Goal: Task Accomplishment & Management: Manage account settings

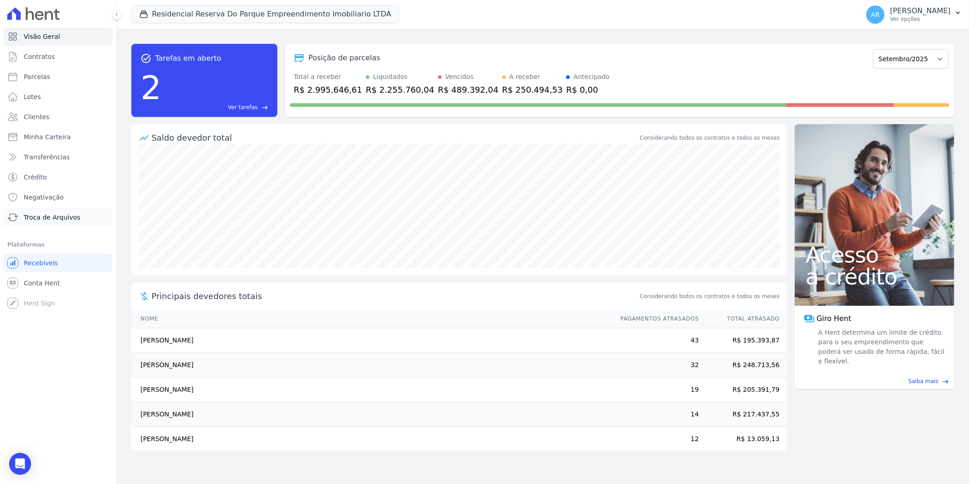
click at [48, 214] on span "Troca de Arquivos" at bounding box center [52, 217] width 57 height 9
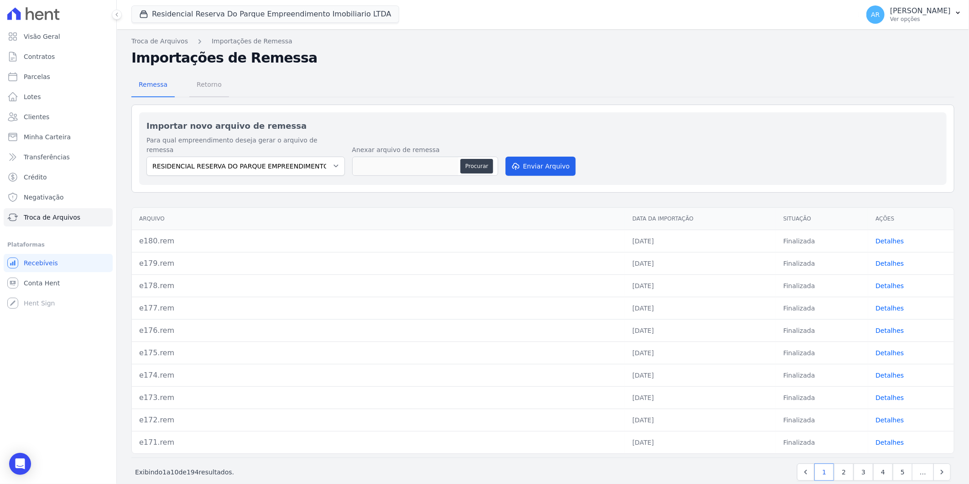
click at [208, 81] on span "Retorno" at bounding box center [209, 84] width 36 height 18
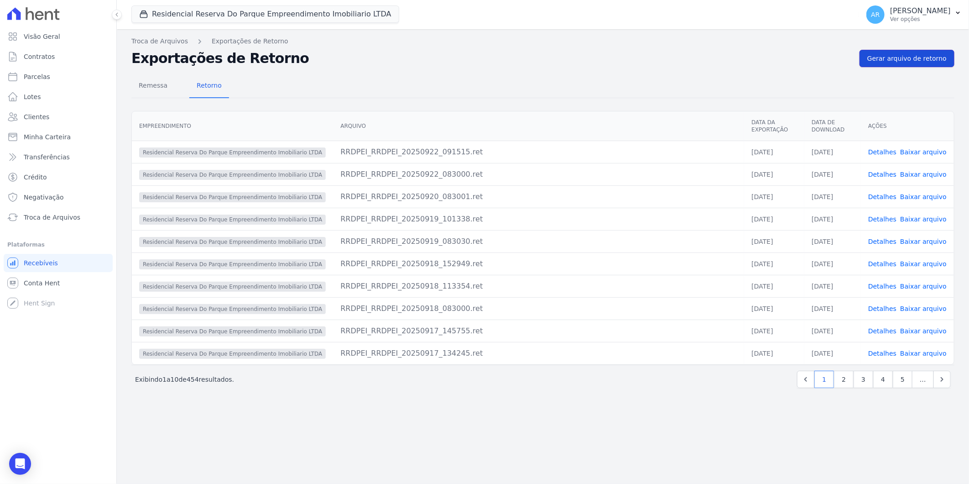
click at [890, 58] on span "Gerar arquivo de retorno" at bounding box center [907, 58] width 79 height 9
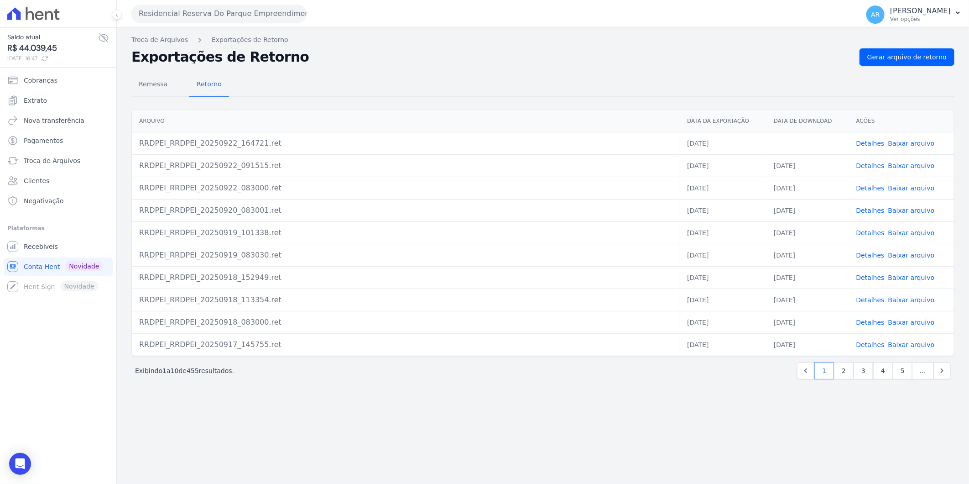
click at [356, 403] on div "Translation missing. Options considered were: - pt-BR.banking.file_exports.crea…" at bounding box center [543, 256] width 852 height 456
click at [909, 142] on link "Baixar arquivo" at bounding box center [912, 143] width 47 height 7
click at [75, 250] on link "Recebíveis" at bounding box center [58, 246] width 109 height 18
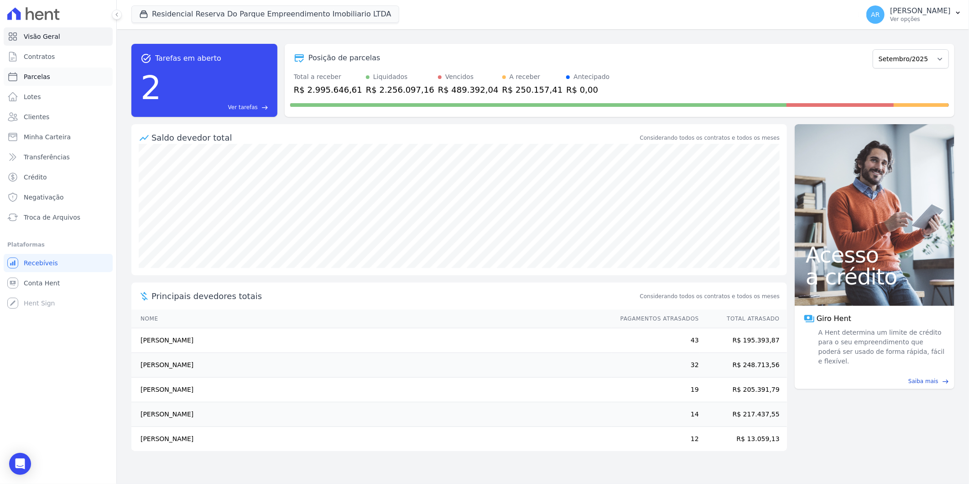
click at [55, 78] on link "Parcelas" at bounding box center [58, 77] width 109 height 18
select select
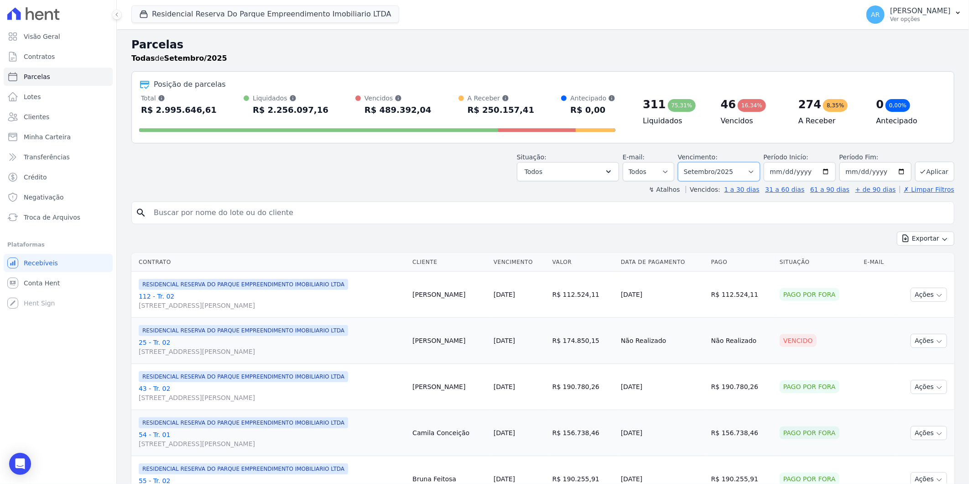
click at [753, 172] on select "Filtrar por período ──────── Todos os meses Dezembro/2023 Janeiro/2024 Fevereir…" at bounding box center [719, 171] width 82 height 19
select select "all"
click at [684, 162] on select "Filtrar por período ──────── Todos os meses Dezembro/2023 Janeiro/2024 Fevereir…" at bounding box center [719, 171] width 82 height 19
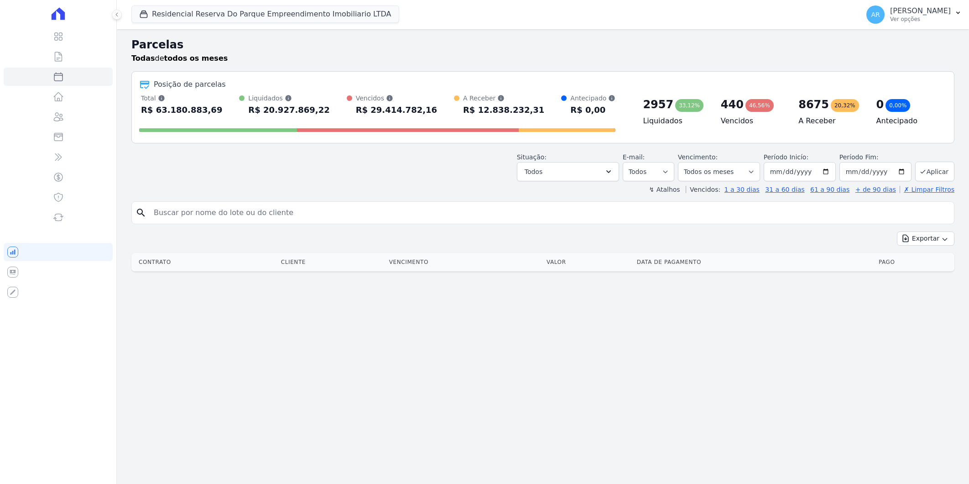
select select
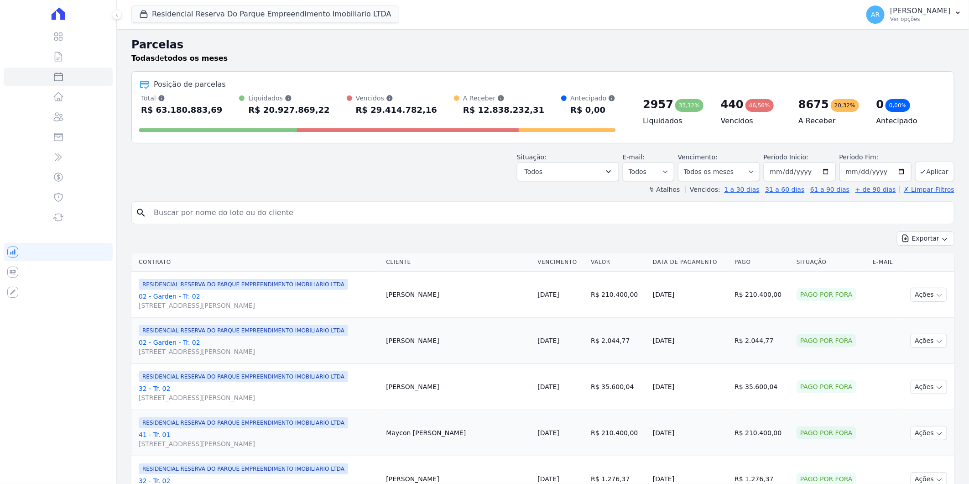
click at [203, 208] on input "search" at bounding box center [549, 213] width 802 height 18
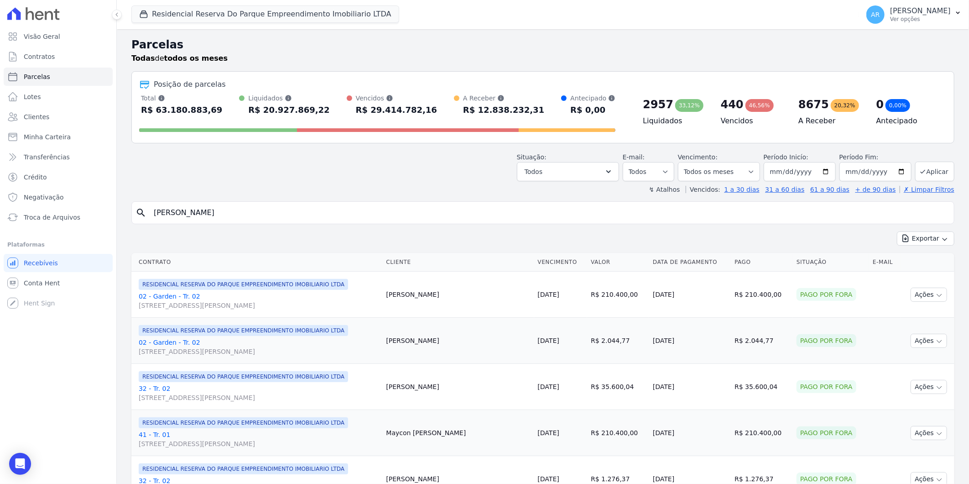
type input "[PERSON_NAME]"
select select
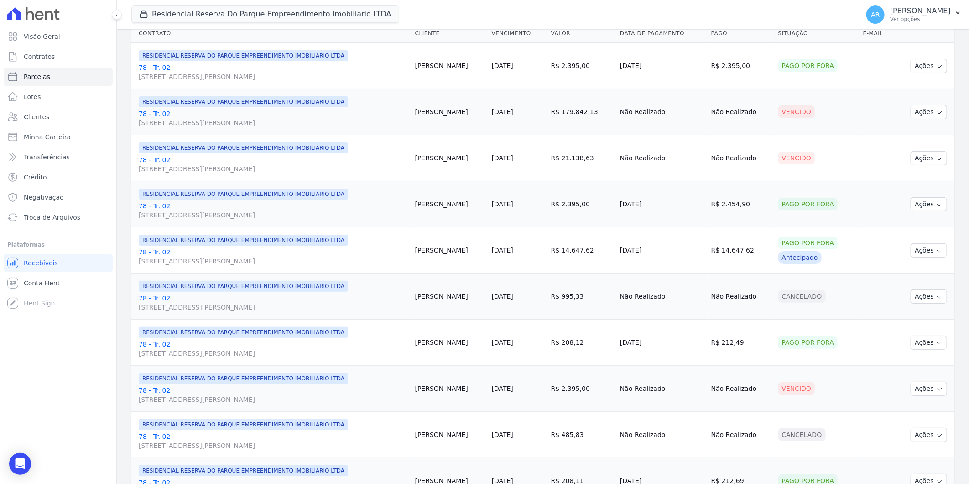
scroll to position [152, 0]
click at [914, 116] on button "Ações" at bounding box center [929, 111] width 37 height 14
click at [918, 186] on link "Liquidação Manual" at bounding box center [926, 182] width 88 height 17
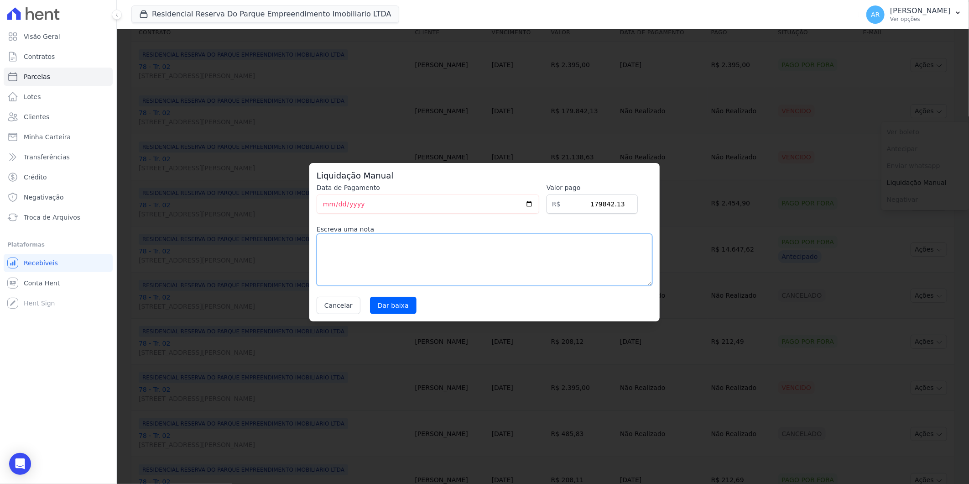
click at [390, 258] on textarea at bounding box center [485, 260] width 336 height 52
type textarea "Parcela Caixa"
click at [399, 312] on input "Dar baixa" at bounding box center [393, 305] width 47 height 17
select select
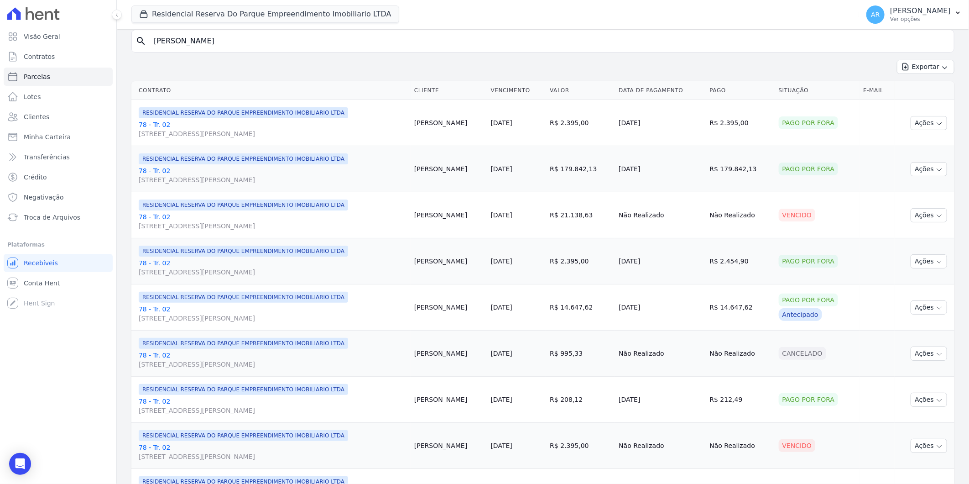
scroll to position [101, 0]
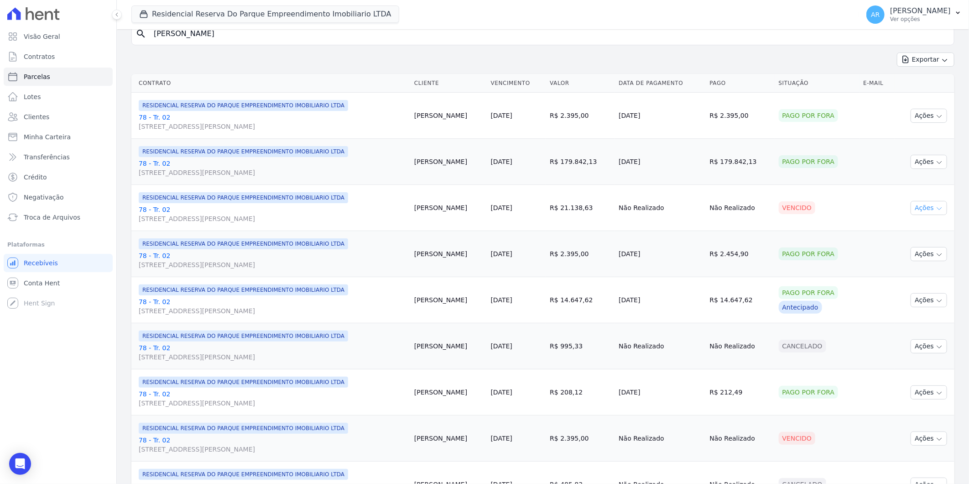
click at [936, 207] on icon "button" at bounding box center [939, 208] width 7 height 7
click at [917, 285] on link "Liquidação Manual" at bounding box center [926, 279] width 88 height 17
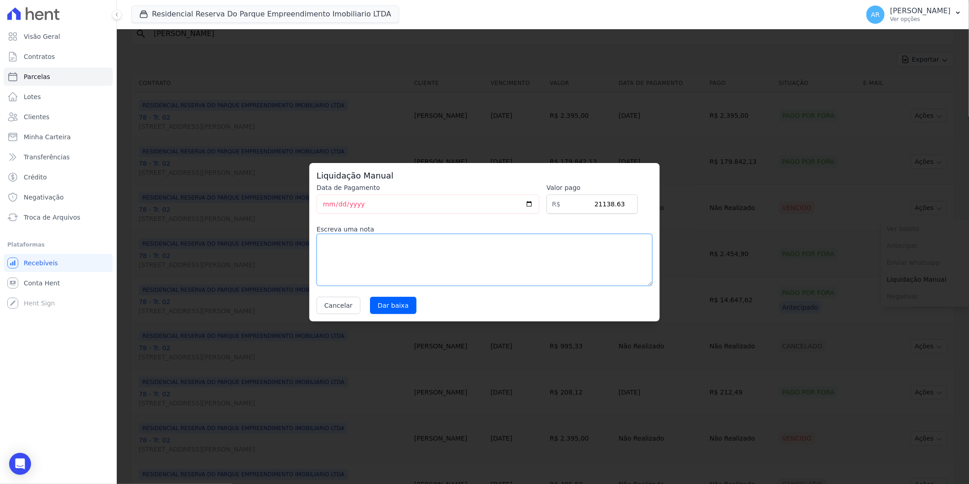
click at [527, 256] on textarea at bounding box center [485, 260] width 336 height 52
drag, startPoint x: 553, startPoint y: 172, endPoint x: 549, endPoint y: 252, distance: 80.9
click at [549, 252] on div "Liquidação Manual Data de Pagamento [DATE] [GEOGRAPHIC_DATA] R$ 21138.63 Escrev…" at bounding box center [484, 242] width 350 height 158
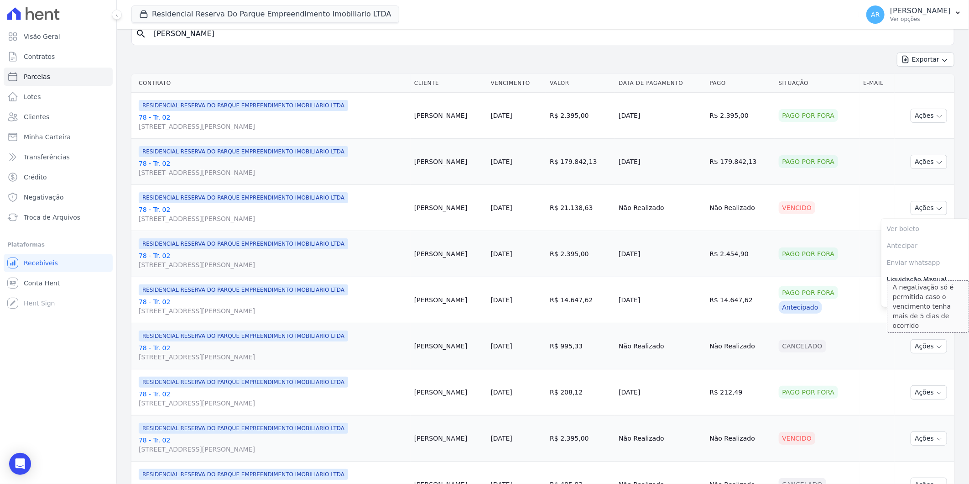
click at [907, 288] on div "A negativação só é permitida caso o vencimento tenha mais de 5 dias de ocorrido" at bounding box center [928, 306] width 82 height 52
click at [898, 274] on link "Liquidação Manual" at bounding box center [926, 279] width 88 height 17
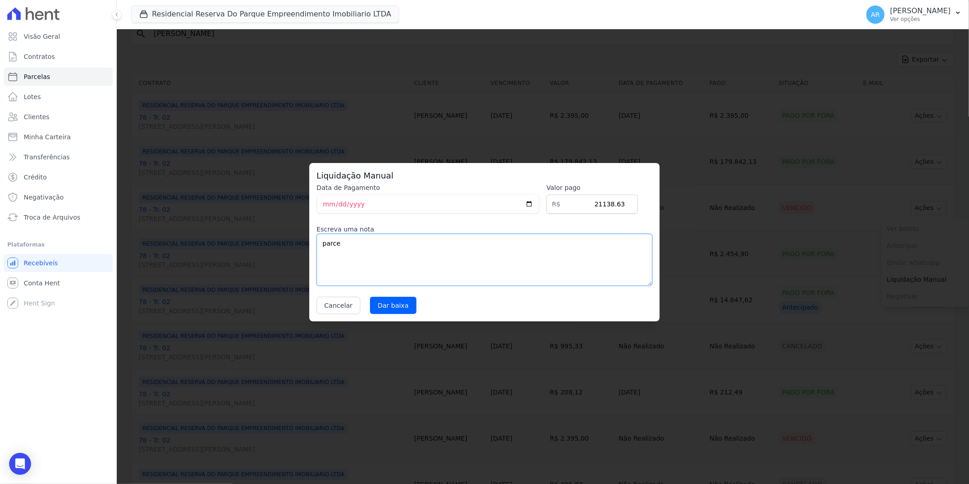
click at [459, 262] on textarea "parce" at bounding box center [485, 260] width 336 height 52
type textarea "parcela caixa"
click at [380, 306] on input "Dar baixa" at bounding box center [393, 305] width 47 height 17
select select
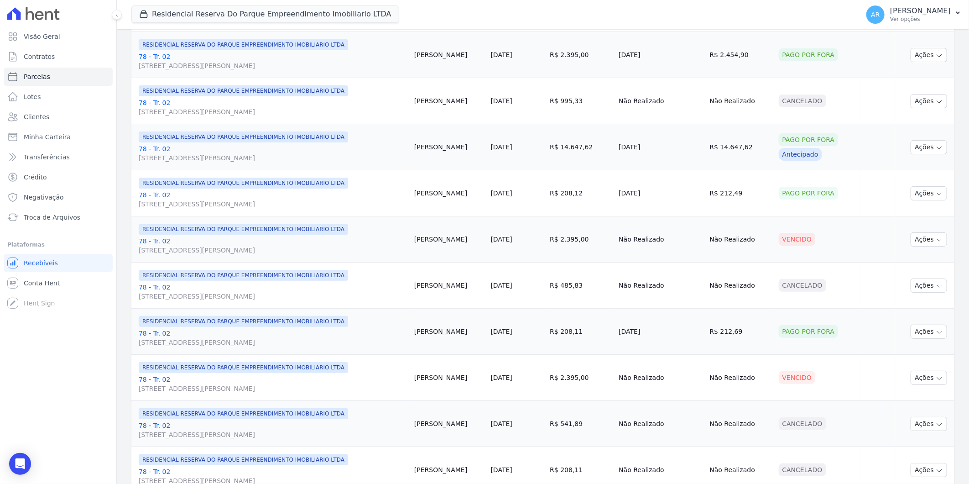
scroll to position [304, 0]
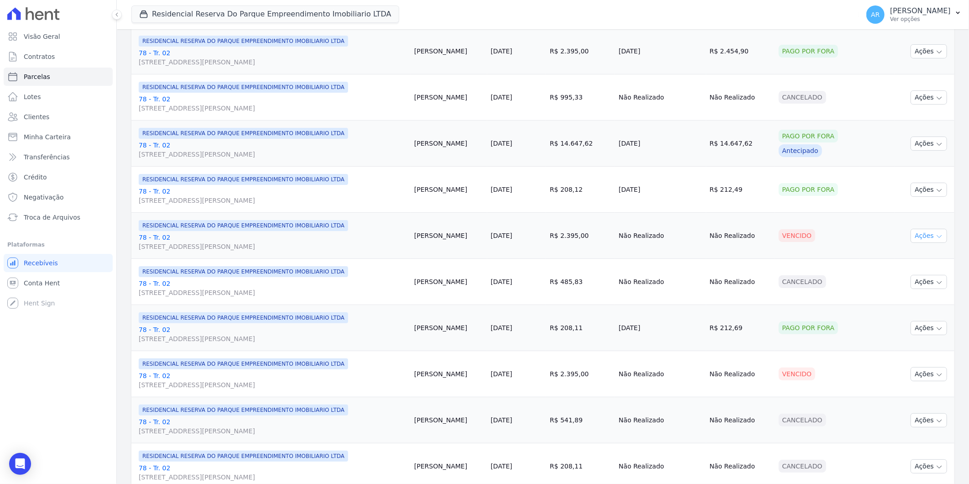
click at [924, 233] on button "Ações" at bounding box center [929, 236] width 37 height 14
click at [910, 306] on link "Liquidação Manual" at bounding box center [926, 307] width 88 height 17
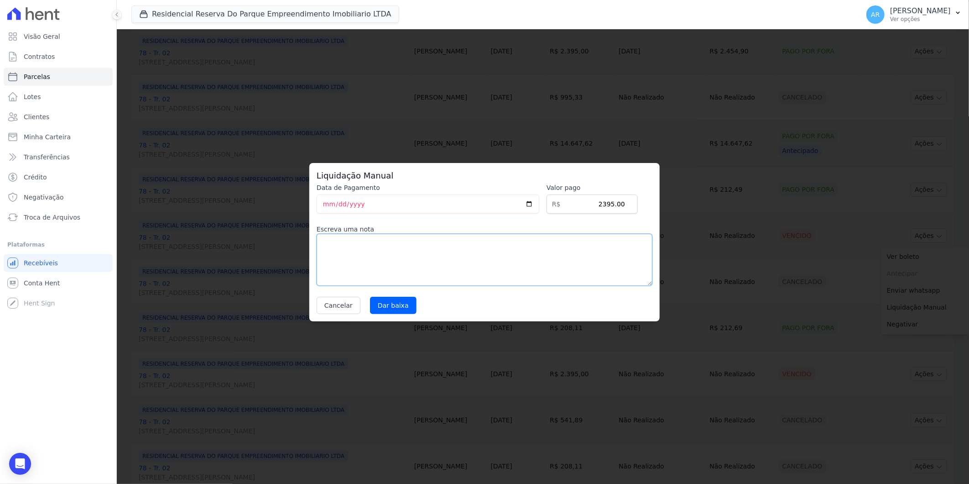
click at [395, 262] on textarea at bounding box center [485, 260] width 336 height 52
drag, startPoint x: 370, startPoint y: 240, endPoint x: 320, endPoint y: 229, distance: 50.8
click at [320, 229] on div "Escreva uma nota Acordo de parcelamento" at bounding box center [485, 255] width 336 height 61
type textarea "Acordo de parcelamento"
click at [394, 305] on input "Dar baixa" at bounding box center [393, 305] width 47 height 17
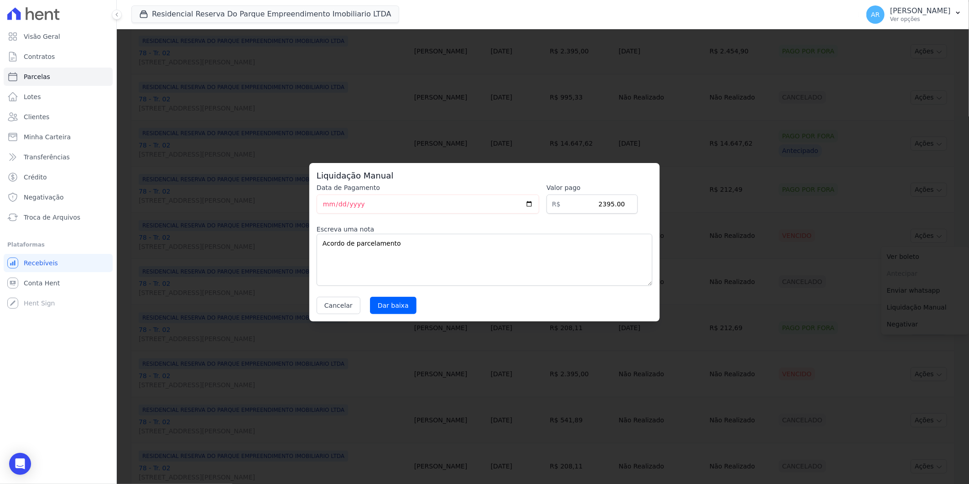
select select
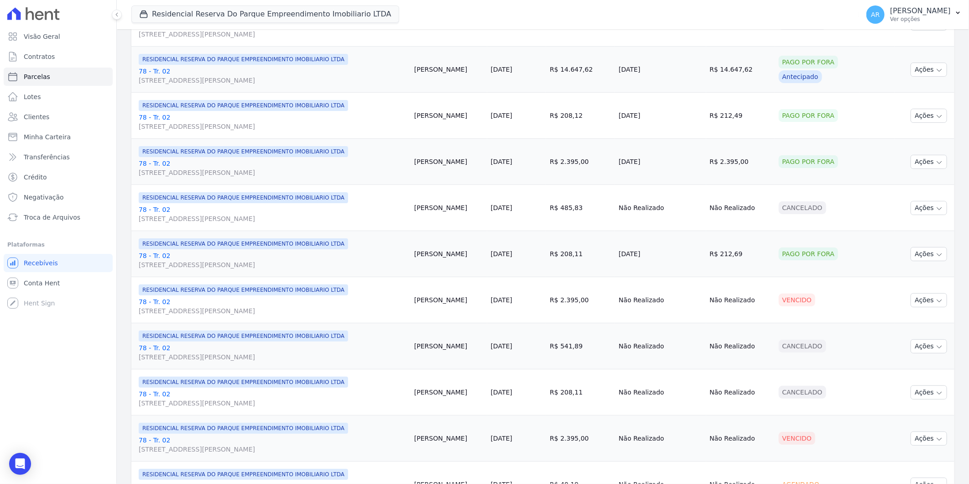
scroll to position [405, 0]
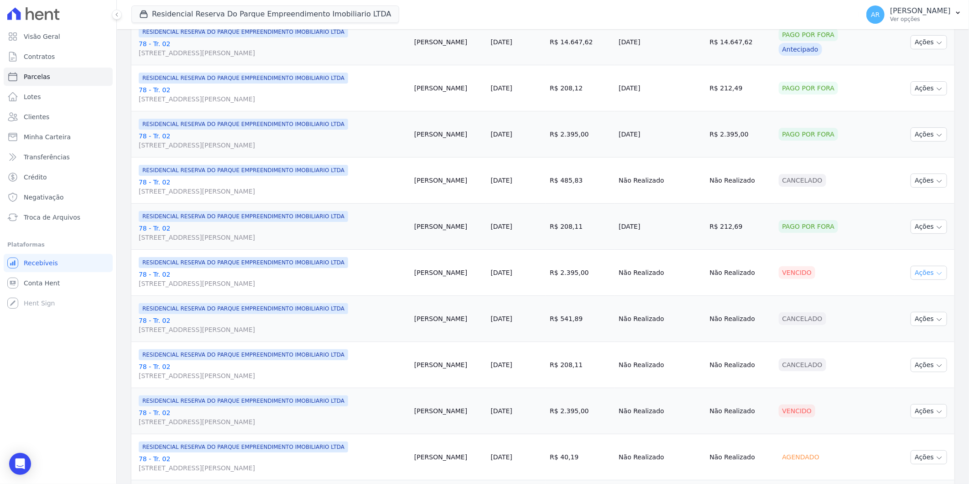
click at [937, 272] on icon "button" at bounding box center [939, 273] width 5 height 2
click at [910, 340] on link "Liquidação Manual" at bounding box center [926, 344] width 88 height 17
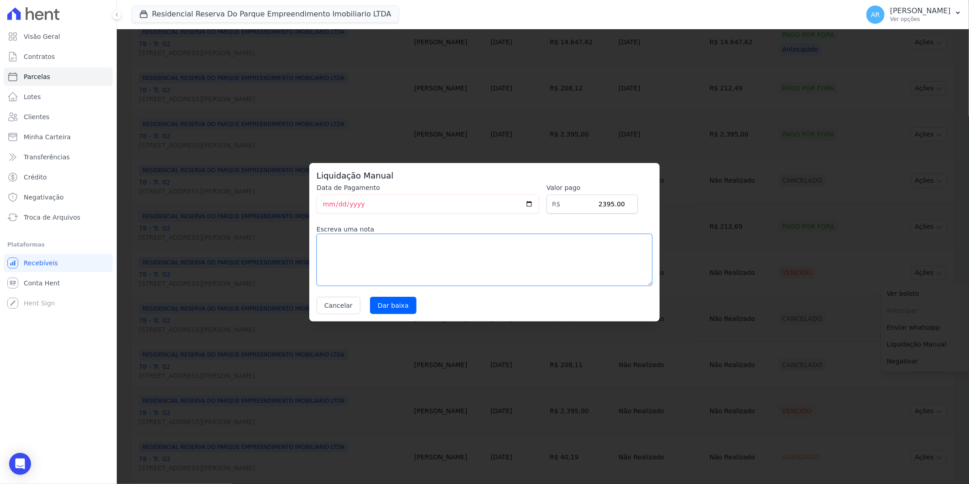
click at [500, 263] on textarea at bounding box center [485, 260] width 336 height 52
paste textarea "Acordo de parcelamento"
type textarea "Acordo de parcelamento"
click at [400, 307] on input "Dar baixa" at bounding box center [393, 305] width 47 height 17
select select
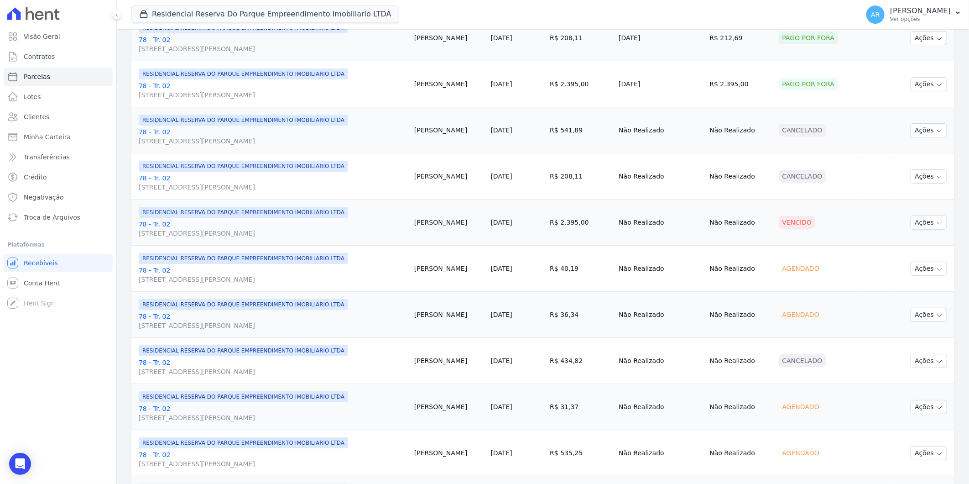
scroll to position [608, 0]
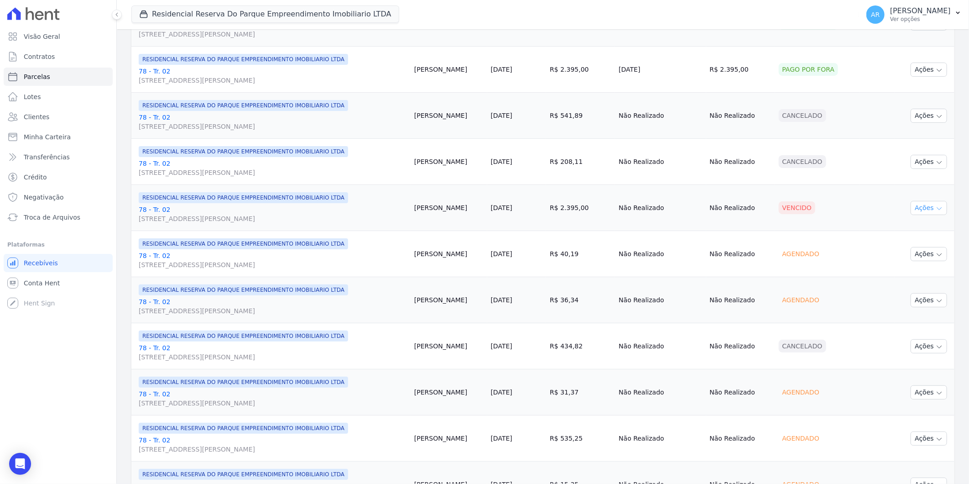
click at [914, 209] on button "Ações" at bounding box center [929, 208] width 37 height 14
click at [928, 274] on link "Liquidação Manual" at bounding box center [926, 279] width 88 height 17
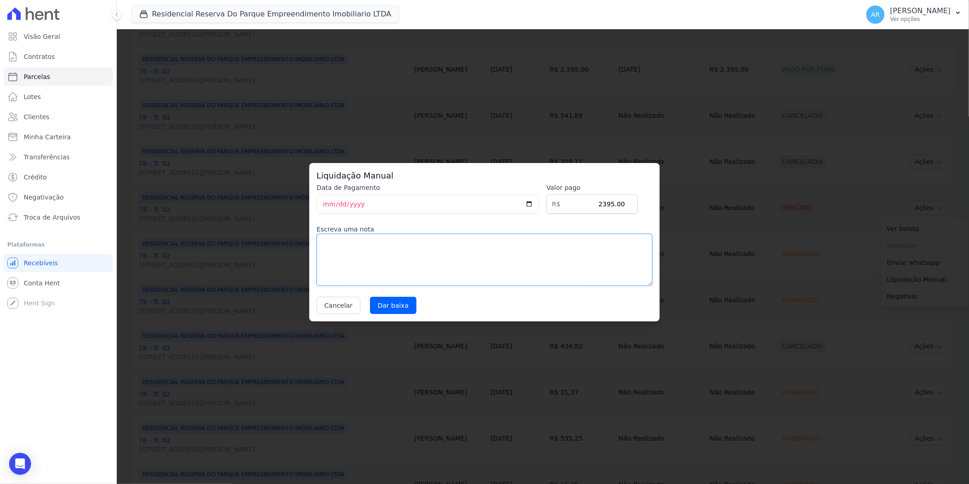
click at [398, 267] on textarea at bounding box center [485, 260] width 336 height 52
paste textarea "Acordo de parcelamento"
type textarea "Acordo de parcelamento"
click at [384, 302] on input "Dar baixa" at bounding box center [393, 305] width 47 height 17
select select
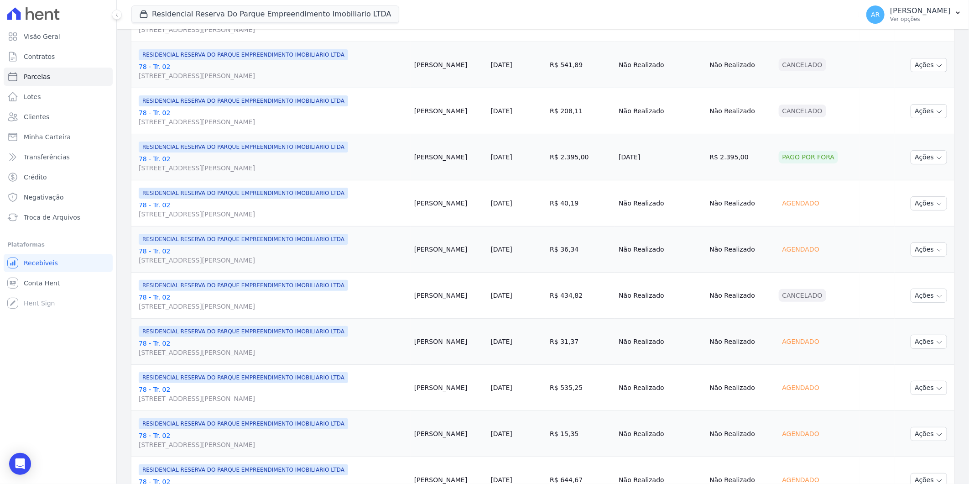
scroll to position [904, 0]
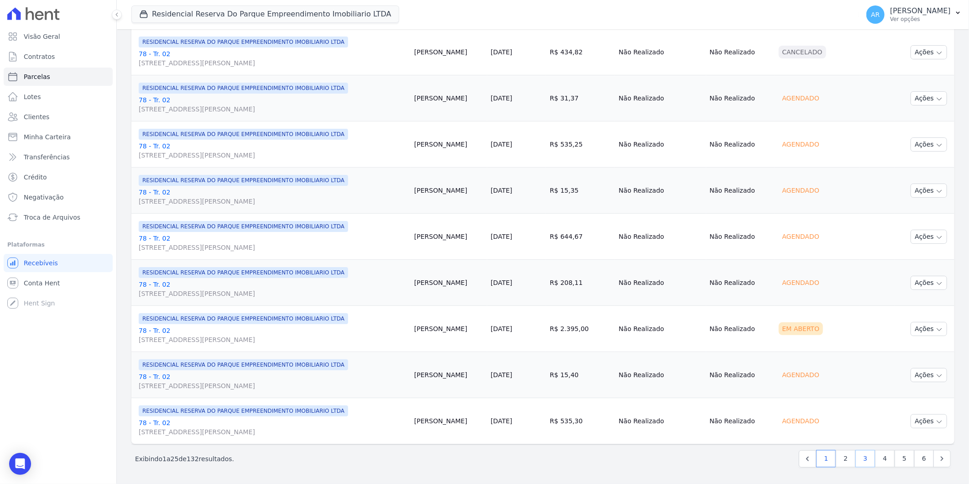
click at [866, 462] on link "3" at bounding box center [866, 458] width 20 height 17
select select
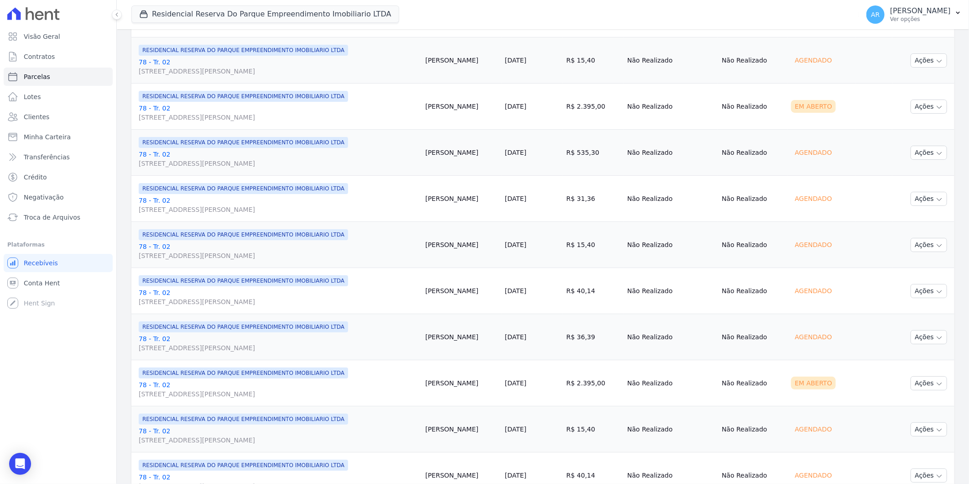
scroll to position [904, 0]
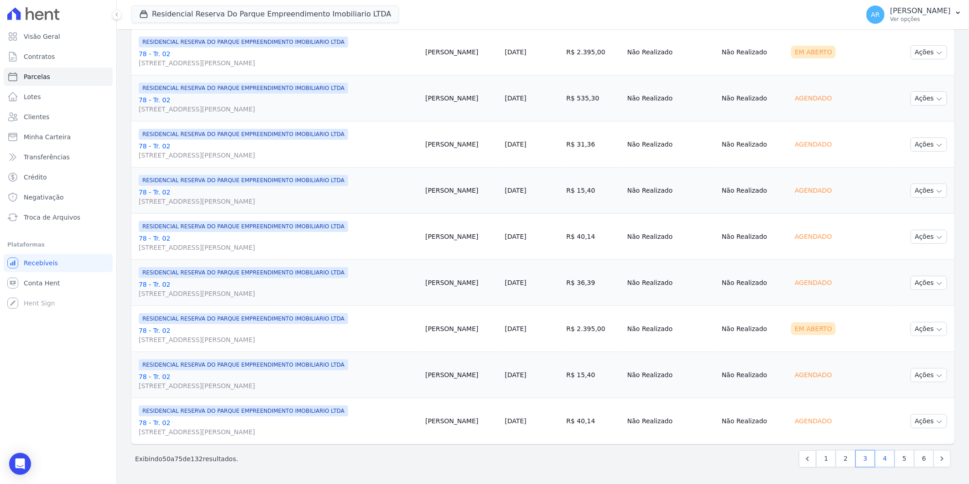
click at [878, 460] on link "4" at bounding box center [885, 458] width 20 height 17
select select
